Goal: Task Accomplishment & Management: Manage account settings

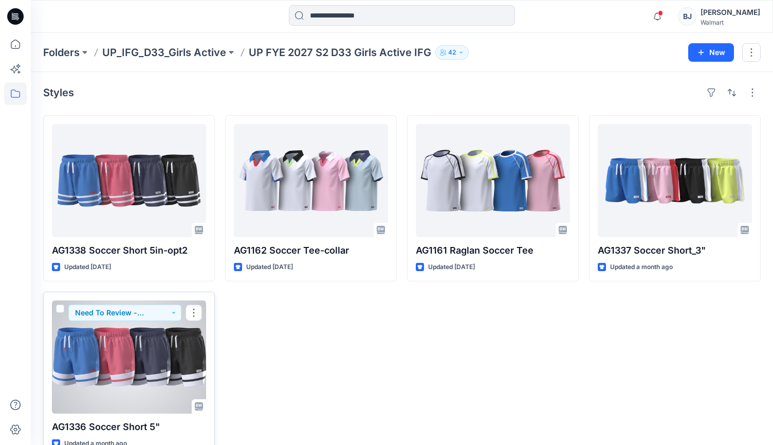
click at [112, 375] on div at bounding box center [129, 356] width 154 height 113
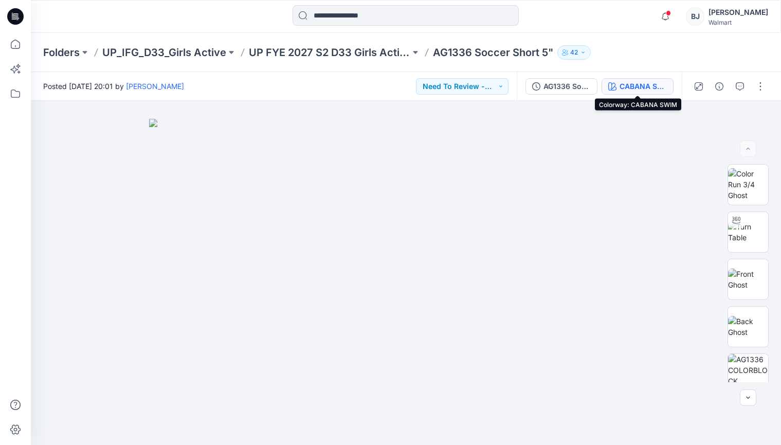
click at [640, 85] on div "CABANA SWIM" at bounding box center [643, 86] width 47 height 11
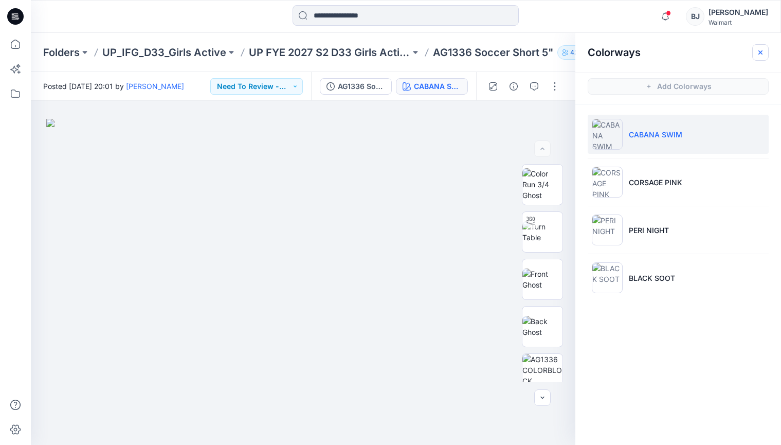
click at [761, 47] on button "button" at bounding box center [760, 52] width 16 height 16
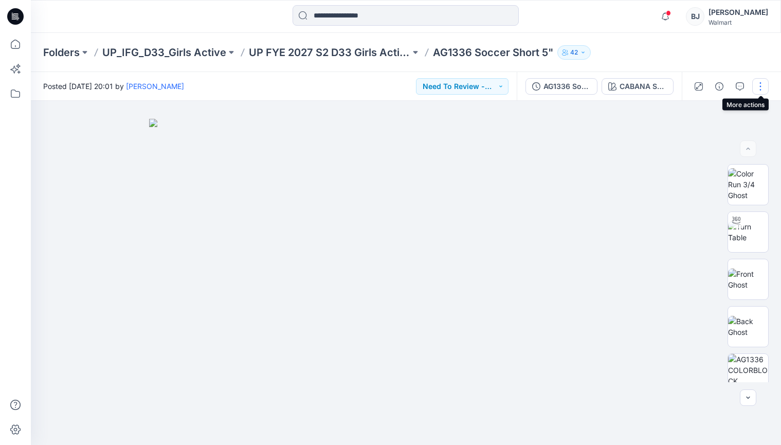
click at [761, 85] on button "button" at bounding box center [760, 86] width 16 height 16
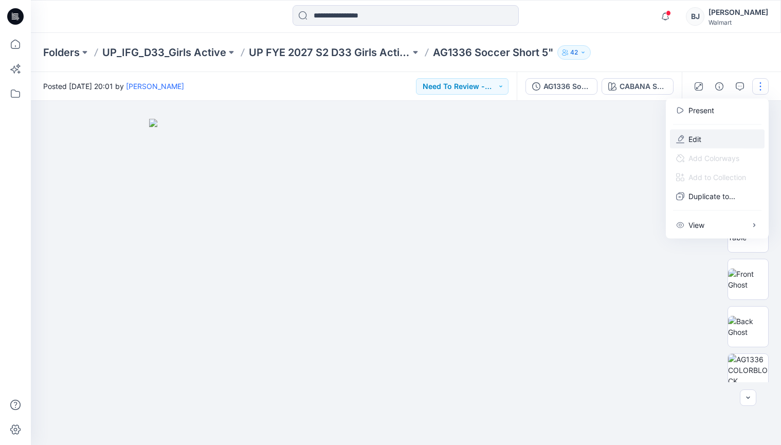
click at [712, 136] on button "Edit" at bounding box center [717, 139] width 95 height 19
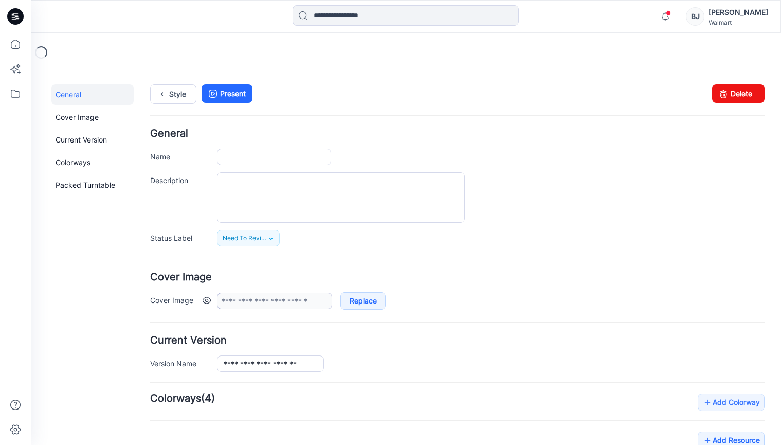
type input "**********"
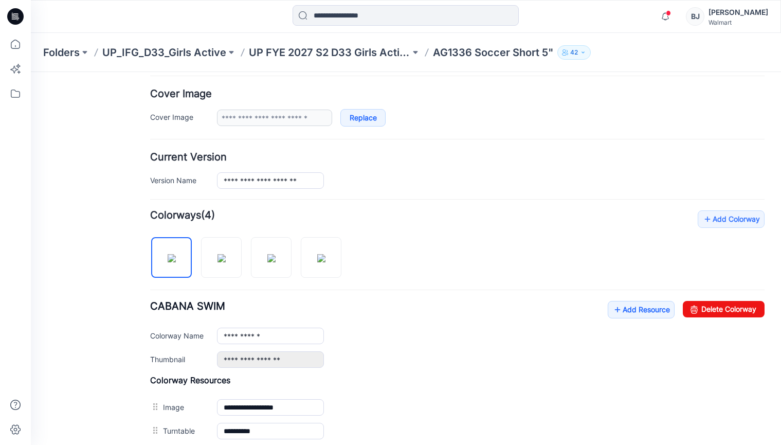
scroll to position [185, 0]
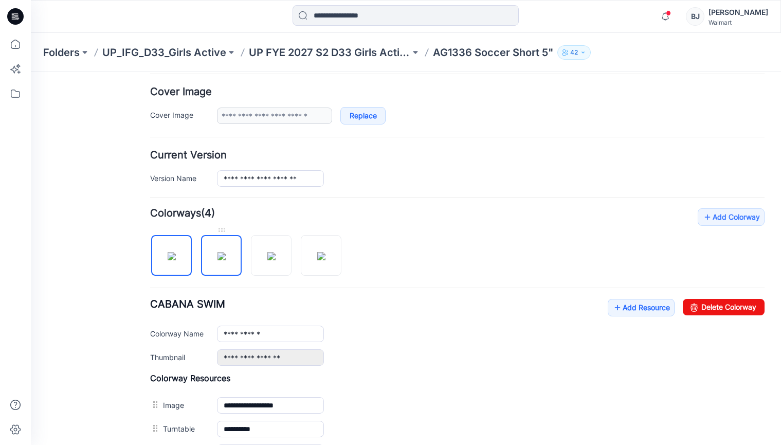
click at [219, 253] on img at bounding box center [221, 256] width 8 height 8
click at [169, 252] on img at bounding box center [172, 256] width 8 height 8
type input "**********"
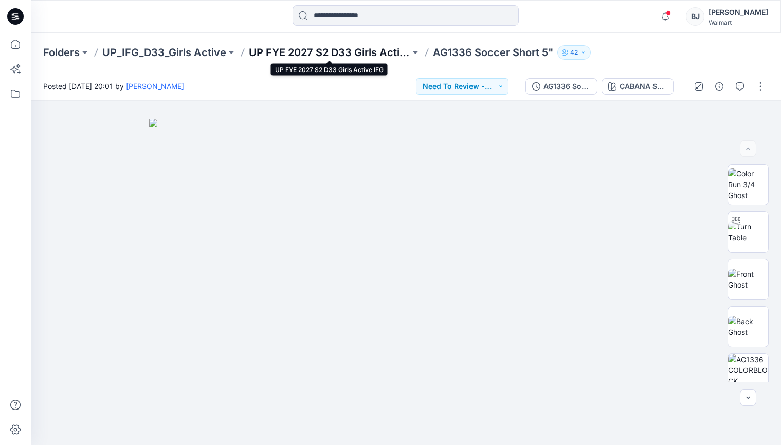
click at [371, 53] on p "UP FYE 2027 S2 D33 Girls Active IFG" at bounding box center [329, 52] width 161 height 14
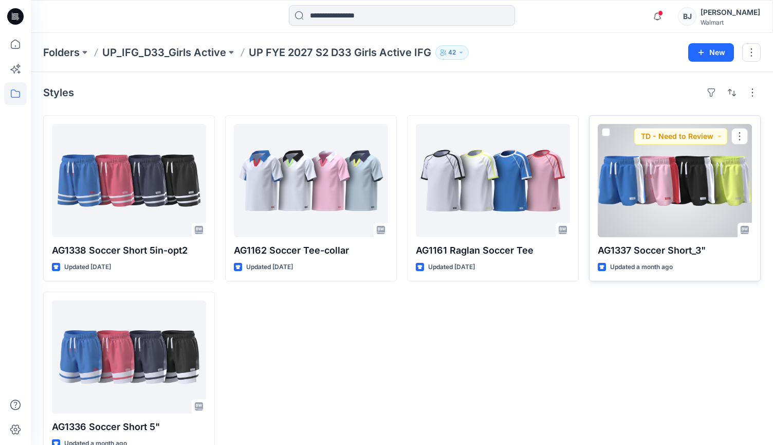
click at [655, 205] on div at bounding box center [675, 180] width 154 height 113
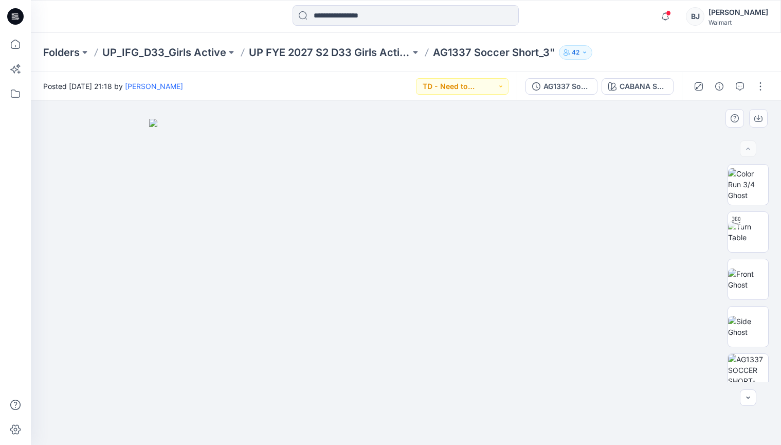
click at [580, 232] on img at bounding box center [406, 282] width 514 height 326
click at [638, 83] on div "CABANA SWIM/ [PERSON_NAME]" at bounding box center [643, 86] width 47 height 11
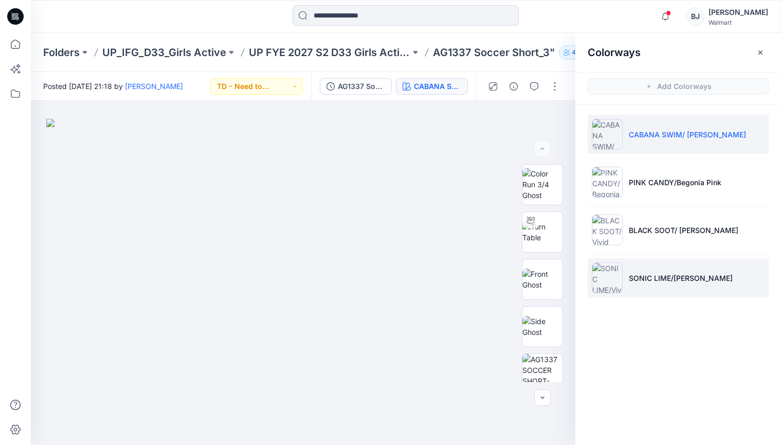
click at [674, 273] on p "SONIC LIME/[PERSON_NAME]" at bounding box center [681, 278] width 104 height 11
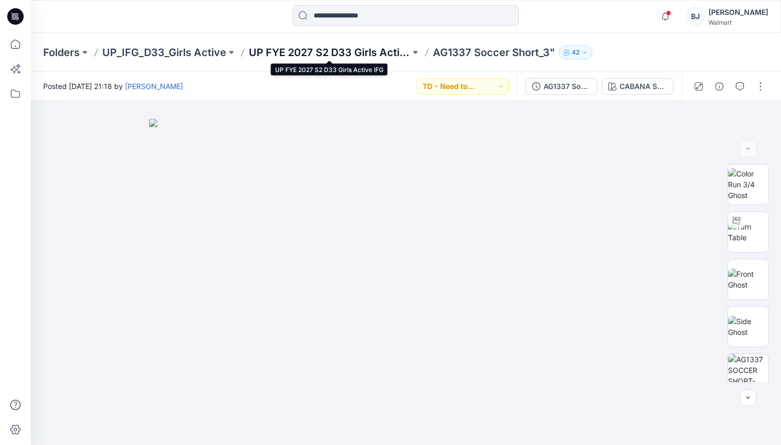
click at [372, 54] on p "UP FYE 2027 S2 D33 Girls Active IFG" at bounding box center [329, 52] width 161 height 14
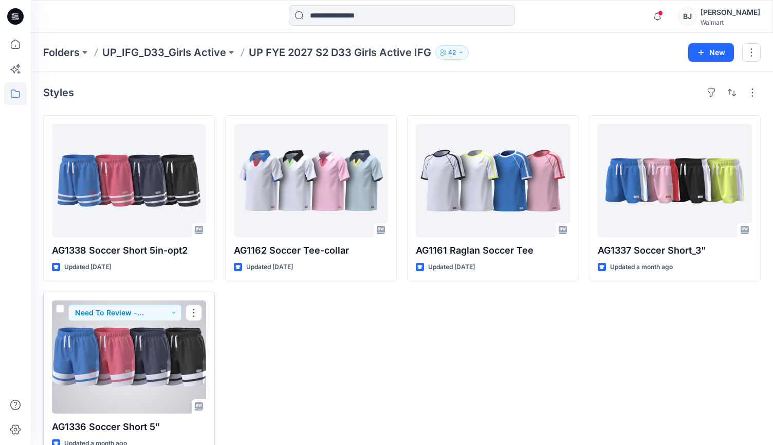
click at [145, 362] on div at bounding box center [129, 356] width 154 height 113
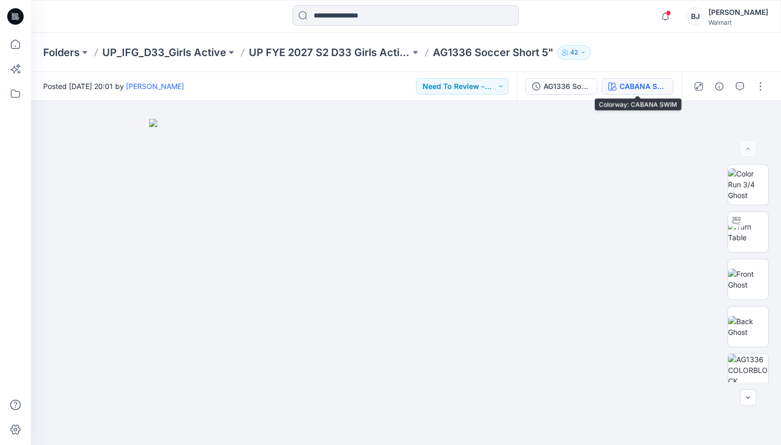
click at [647, 82] on div "CABANA SWIM" at bounding box center [643, 86] width 47 height 11
